Goal: Entertainment & Leisure: Consume media (video, audio)

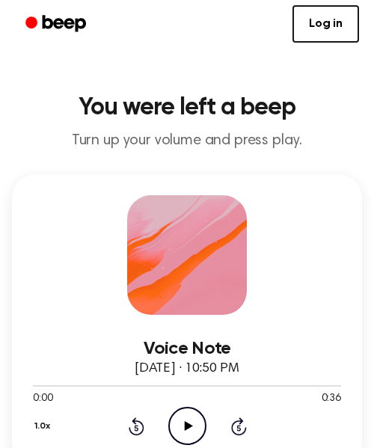
click at [183, 433] on icon "Play Audio" at bounding box center [187, 426] width 38 height 38
drag, startPoint x: 85, startPoint y: 385, endPoint x: 0, endPoint y: 397, distance: 85.4
click at [37, 388] on div at bounding box center [187, 385] width 308 height 12
click at [188, 415] on icon "Play Audio" at bounding box center [187, 426] width 38 height 38
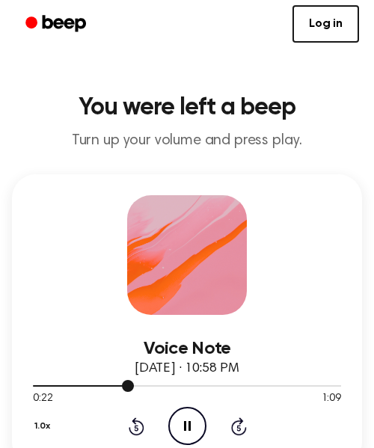
click at [34, 385] on div at bounding box center [187, 385] width 308 height 12
click at [177, 440] on icon "Pause Audio" at bounding box center [187, 426] width 38 height 38
click at [189, 432] on icon "Play Audio" at bounding box center [187, 426] width 38 height 38
click at [179, 421] on icon "Pause Audio" at bounding box center [187, 426] width 38 height 38
click at [197, 425] on icon "Play Audio" at bounding box center [187, 426] width 38 height 38
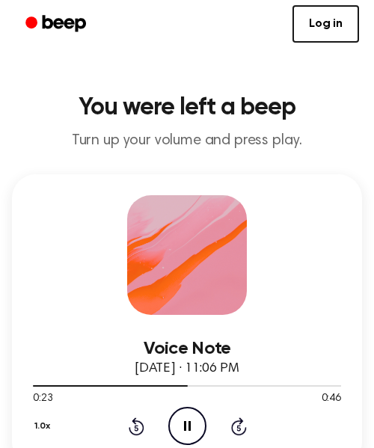
click at [174, 429] on icon "Pause Audio" at bounding box center [187, 426] width 38 height 38
click at [33, 389] on div at bounding box center [187, 385] width 308 height 12
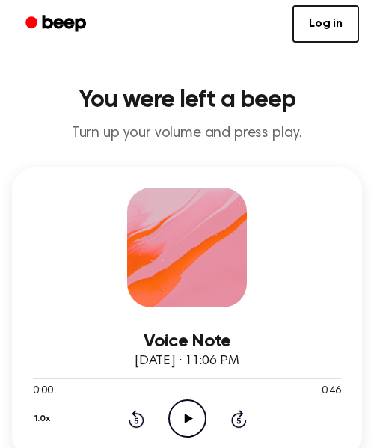
scroll to position [15, 0]
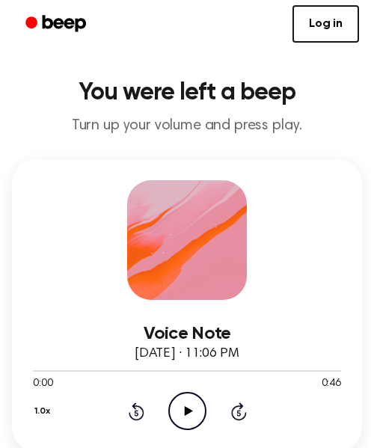
click at [186, 415] on icon "Play Audio" at bounding box center [187, 411] width 38 height 38
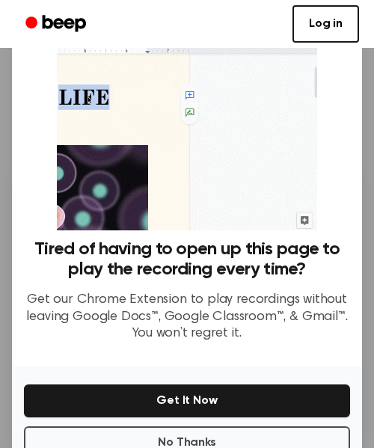
scroll to position [103, 0]
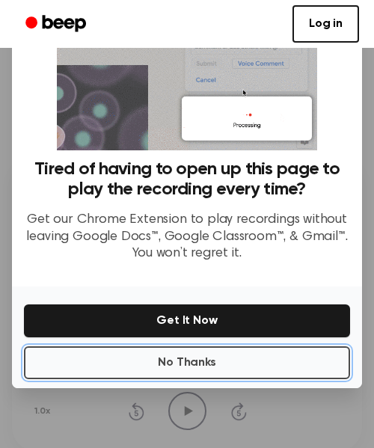
drag, startPoint x: 178, startPoint y: 362, endPoint x: 179, endPoint y: 353, distance: 9.0
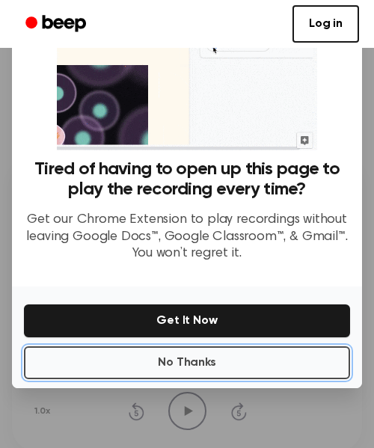
click at [178, 362] on button "No Thanks" at bounding box center [187, 363] width 326 height 33
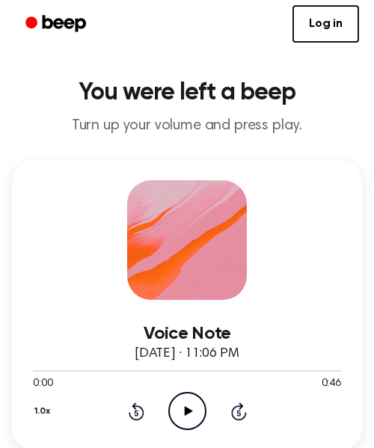
click at [186, 406] on icon "Play Audio" at bounding box center [187, 411] width 38 height 38
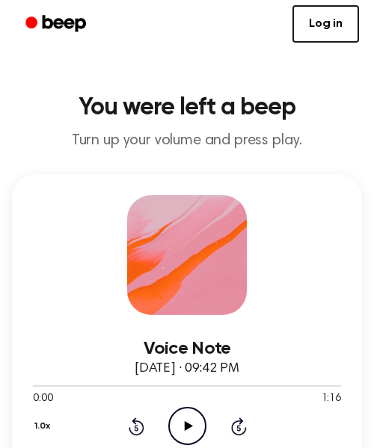
click at [177, 426] on icon "Play Audio" at bounding box center [187, 426] width 38 height 38
click at [199, 436] on icon "Pause Audio" at bounding box center [187, 426] width 38 height 38
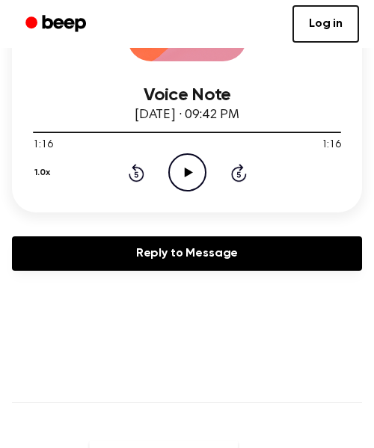
scroll to position [255, 0]
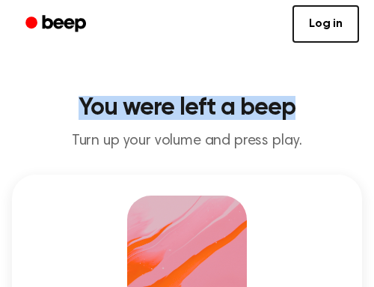
drag, startPoint x: 293, startPoint y: 102, endPoint x: -274, endPoint y: 11, distance: 573.7
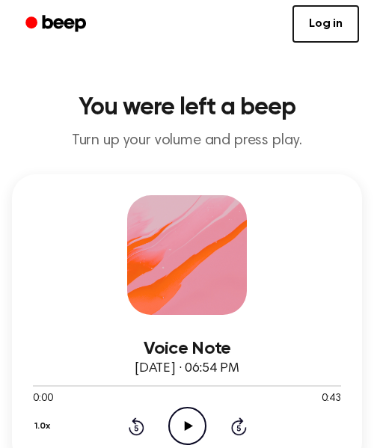
click at [190, 411] on icon "Play Audio" at bounding box center [187, 426] width 38 height 38
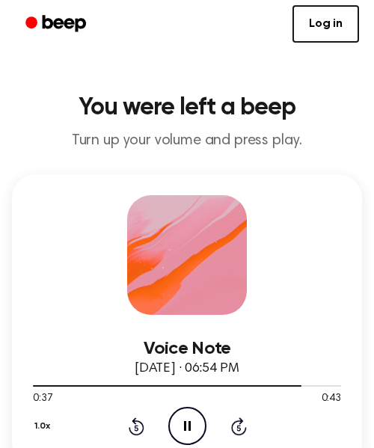
click at [189, 410] on icon "Pause Audio" at bounding box center [187, 426] width 38 height 38
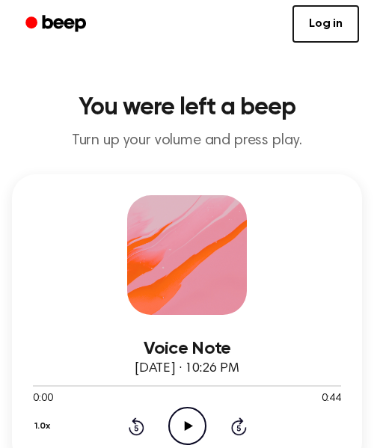
click at [204, 428] on icon "Play Audio" at bounding box center [187, 426] width 38 height 38
click at [36, 385] on div at bounding box center [187, 385] width 308 height 12
click at [34, 384] on div at bounding box center [187, 385] width 308 height 12
click at [37, 382] on div at bounding box center [187, 385] width 308 height 12
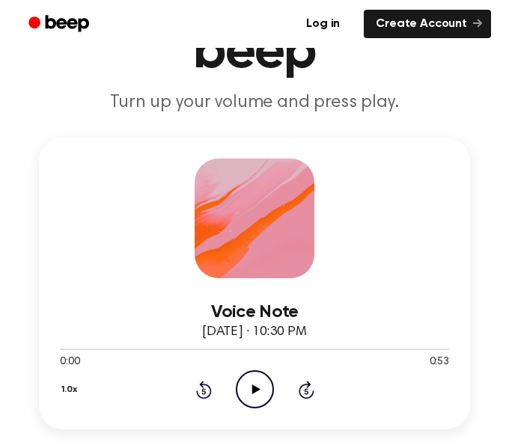
scroll to position [127, 0]
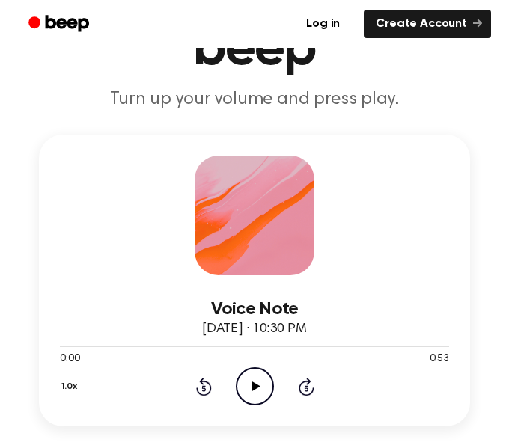
click at [265, 379] on icon "Play Audio" at bounding box center [255, 386] width 38 height 38
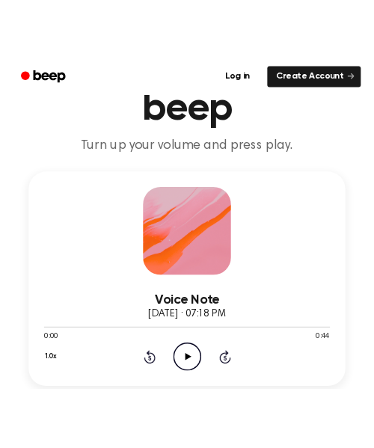
scroll to position [162, 0]
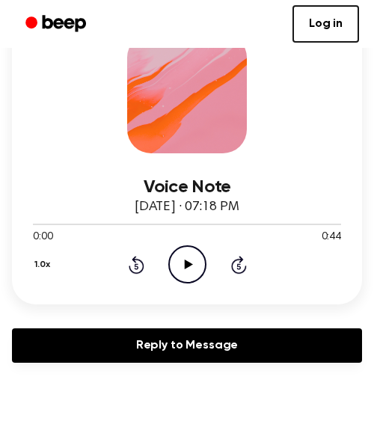
drag, startPoint x: 198, startPoint y: 272, endPoint x: 211, endPoint y: 265, distance: 15.1
click at [199, 271] on icon "Play Audio" at bounding box center [187, 264] width 38 height 38
click at [198, 266] on icon "Pause Audio" at bounding box center [187, 264] width 38 height 38
click at [183, 271] on icon "Play Audio" at bounding box center [187, 264] width 38 height 38
click at [33, 228] on div at bounding box center [187, 224] width 308 height 12
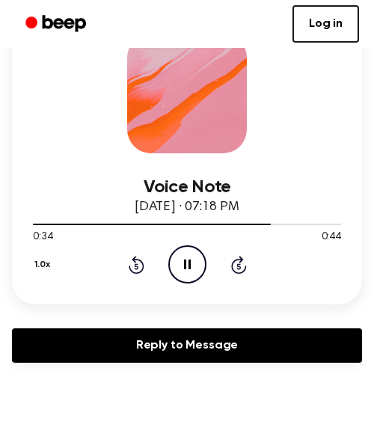
click at [189, 260] on icon at bounding box center [187, 265] width 7 height 10
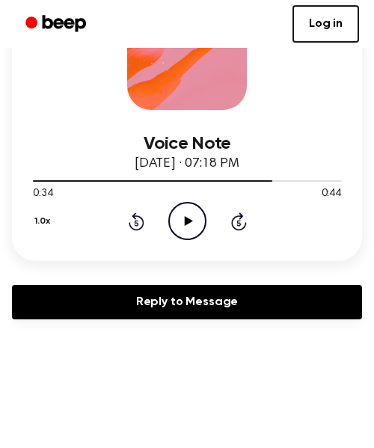
scroll to position [309, 0]
